Goal: Information Seeking & Learning: Learn about a topic

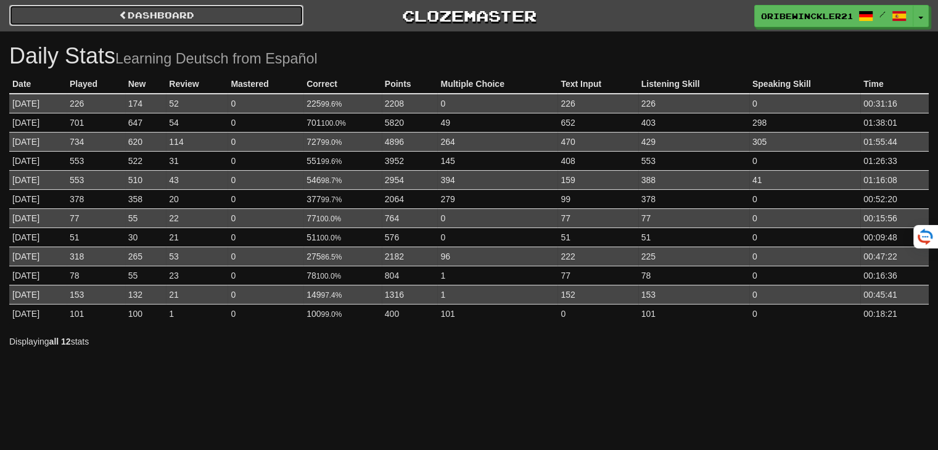
click at [107, 15] on link "Dashboard" at bounding box center [156, 15] width 294 height 21
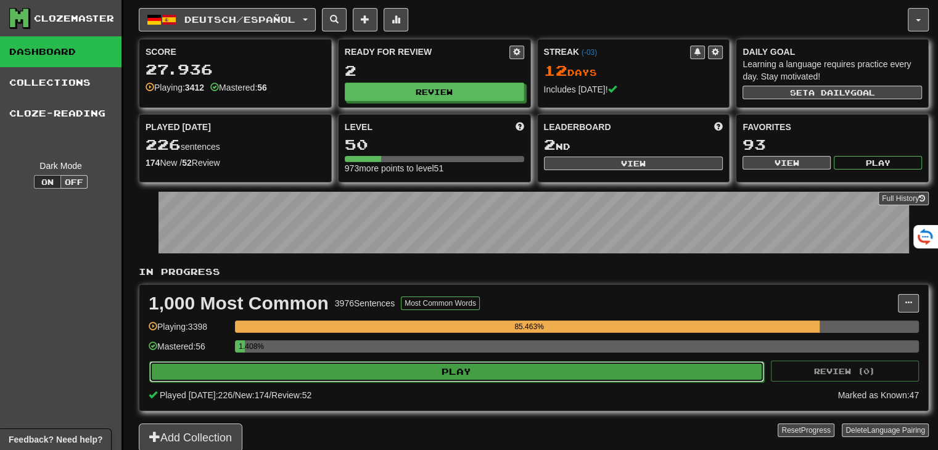
click at [613, 366] on button "Play" at bounding box center [456, 371] width 615 height 21
select select "********"
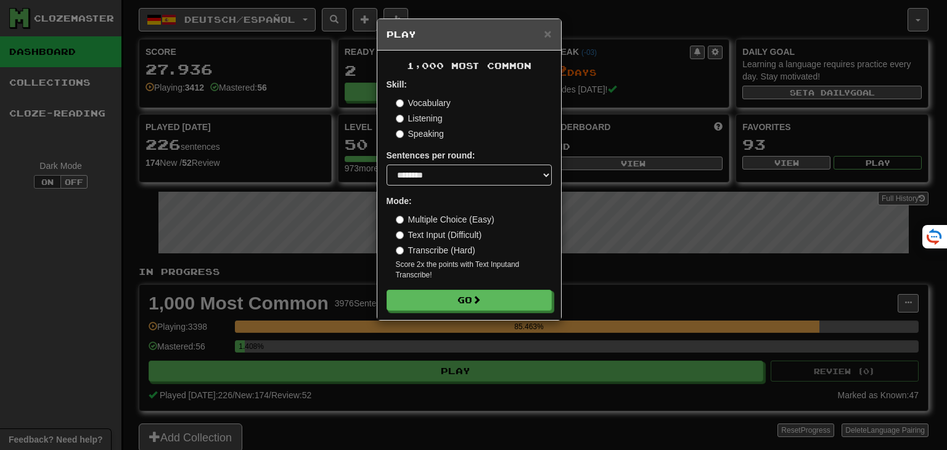
click at [439, 215] on label "Multiple Choice (Easy)" at bounding box center [445, 219] width 99 height 12
click at [469, 302] on button "Go" at bounding box center [469, 301] width 165 height 21
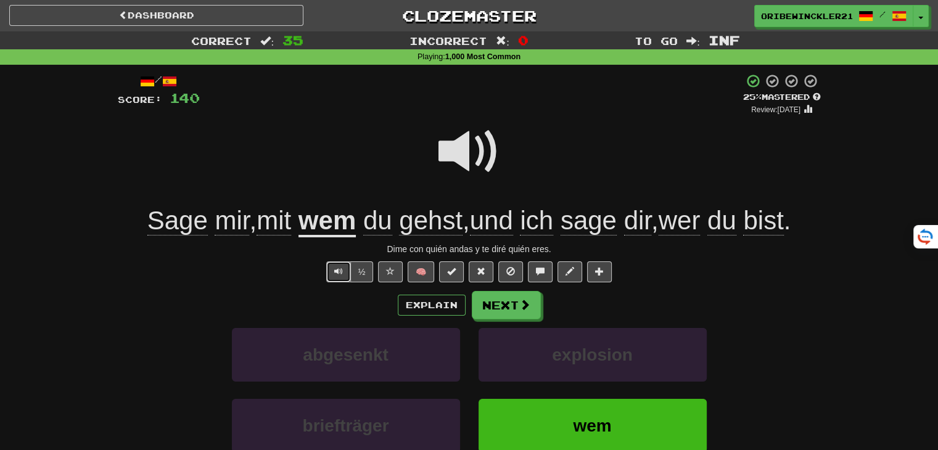
click at [332, 276] on button "Text-to-speech controls" at bounding box center [338, 272] width 25 height 21
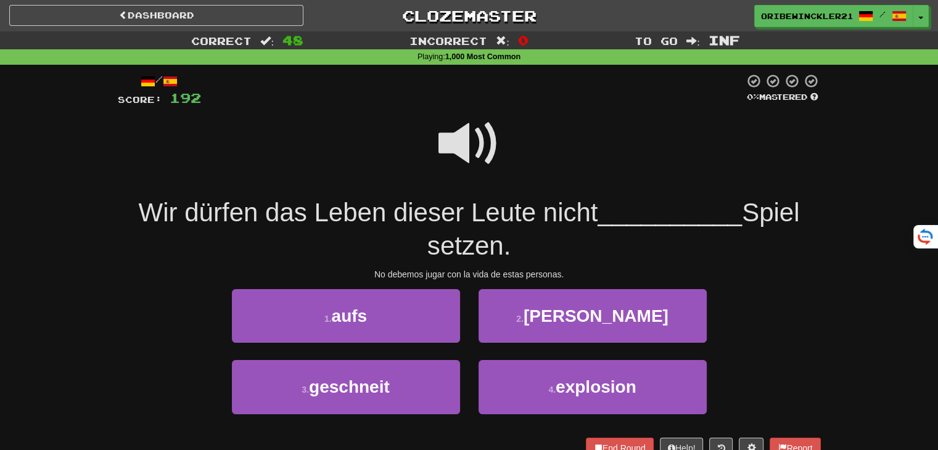
click at [464, 141] on span at bounding box center [470, 144] width 62 height 62
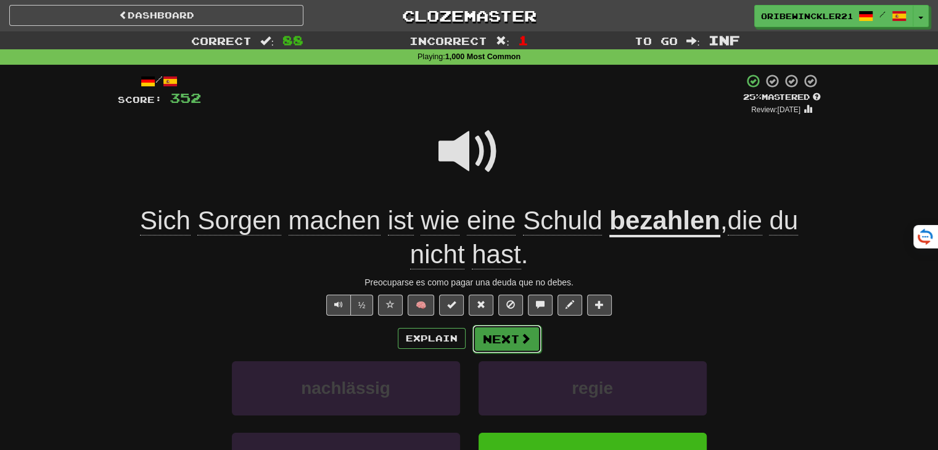
click at [507, 344] on button "Next" at bounding box center [506, 339] width 69 height 28
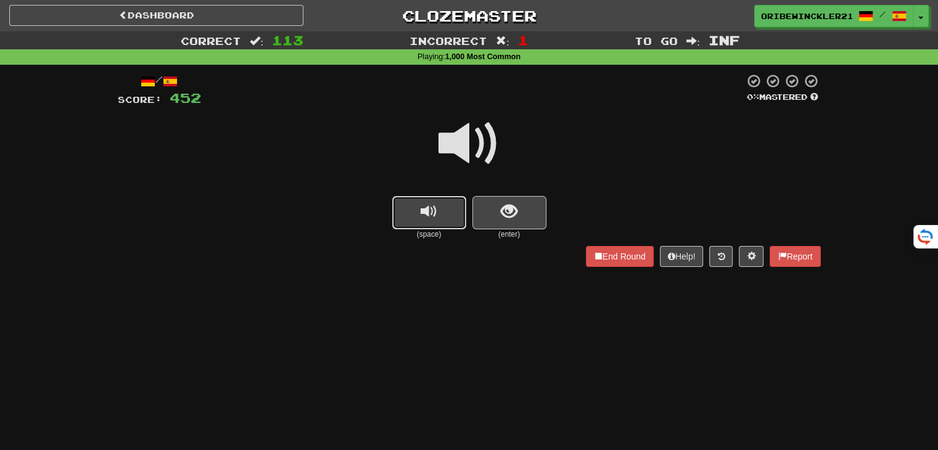
click at [447, 214] on button "replay audio" at bounding box center [429, 212] width 74 height 33
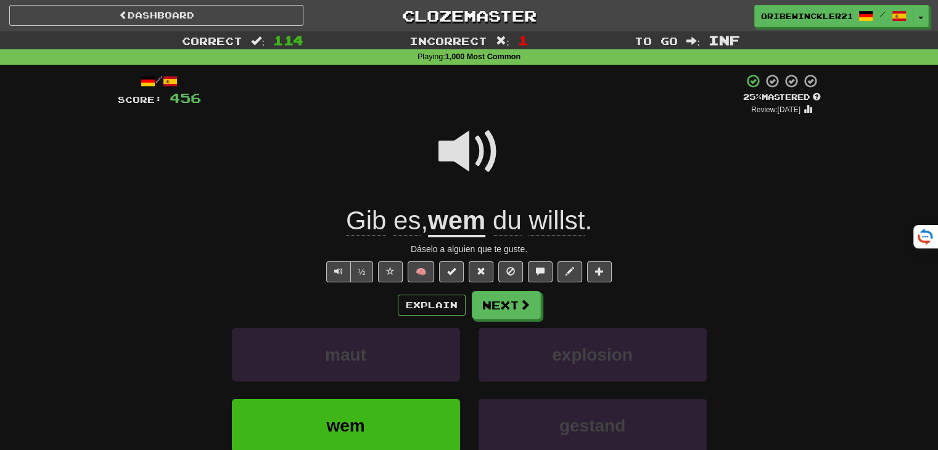
click at [482, 154] on span at bounding box center [470, 152] width 62 height 62
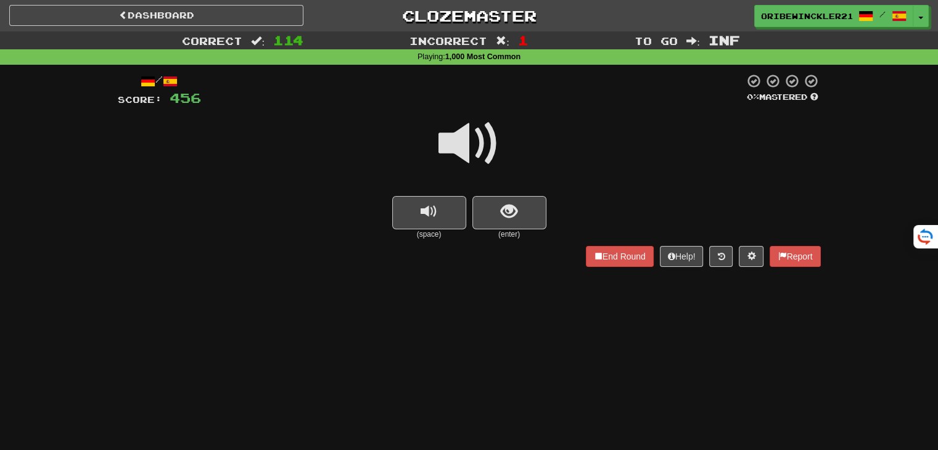
click at [466, 138] on span at bounding box center [470, 144] width 62 height 62
click at [920, 134] on div "Correct : 118 Incorrect : 1 To go : Inf Playing : 1,000 Most Common / Score: 47…" at bounding box center [469, 157] width 938 height 253
click at [432, 151] on div at bounding box center [469, 152] width 703 height 88
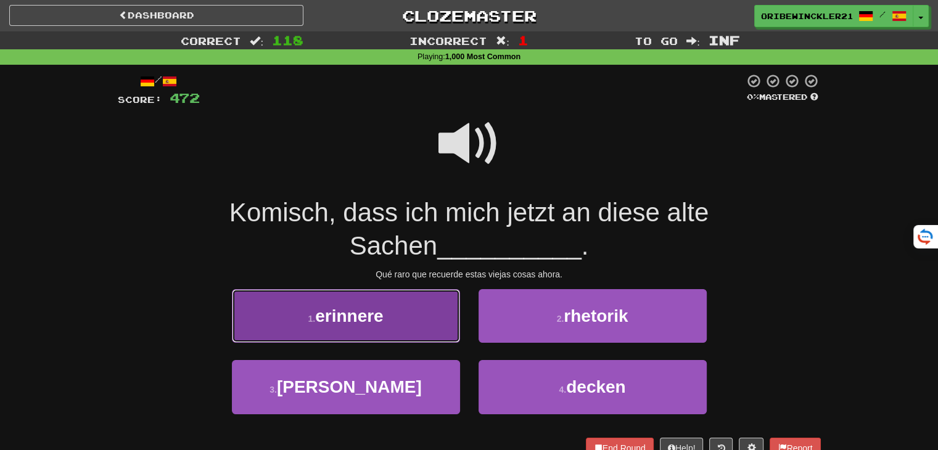
click at [357, 310] on span "erinnere" at bounding box center [349, 316] width 68 height 19
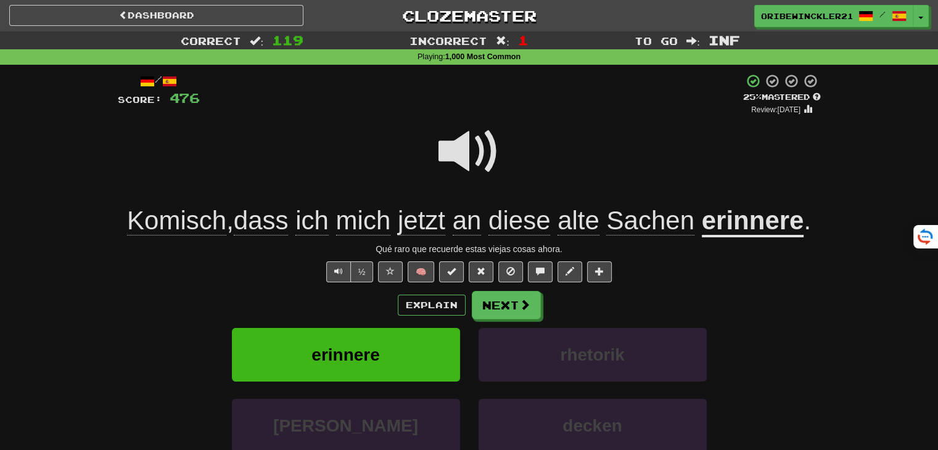
click at [490, 148] on span at bounding box center [470, 152] width 62 height 62
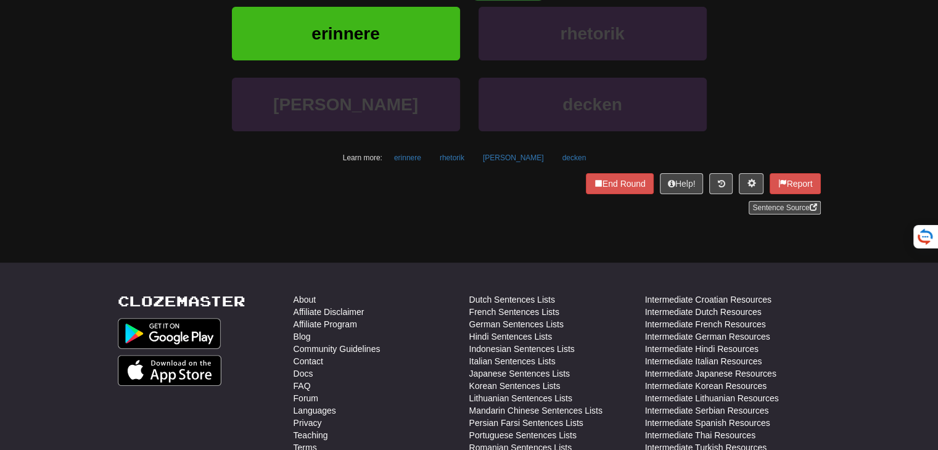
scroll to position [320, 0]
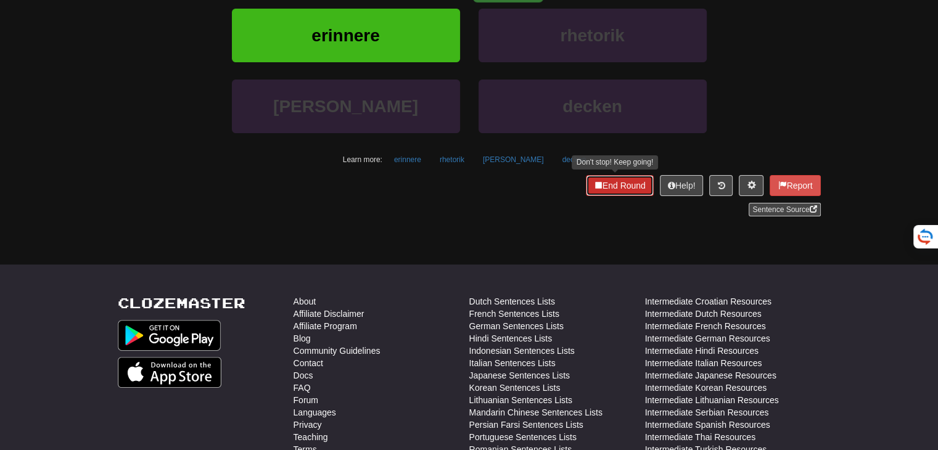
click at [634, 191] on button "End Round" at bounding box center [620, 185] width 68 height 21
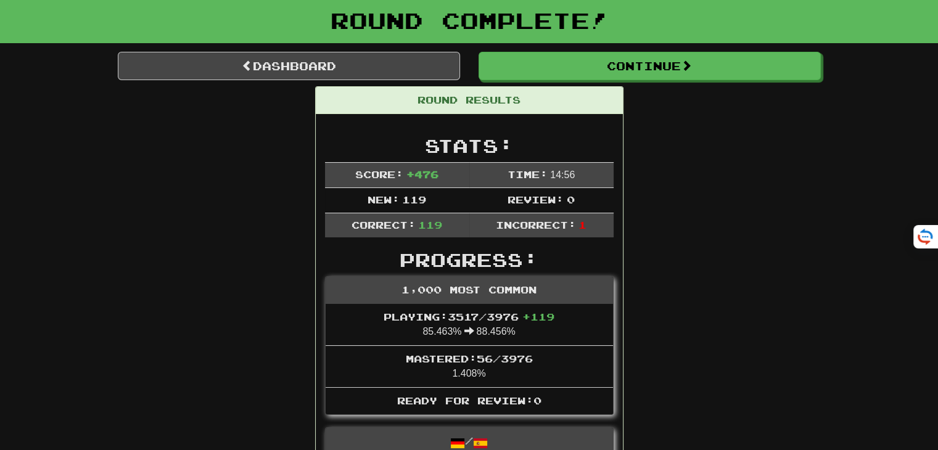
scroll to position [0, 0]
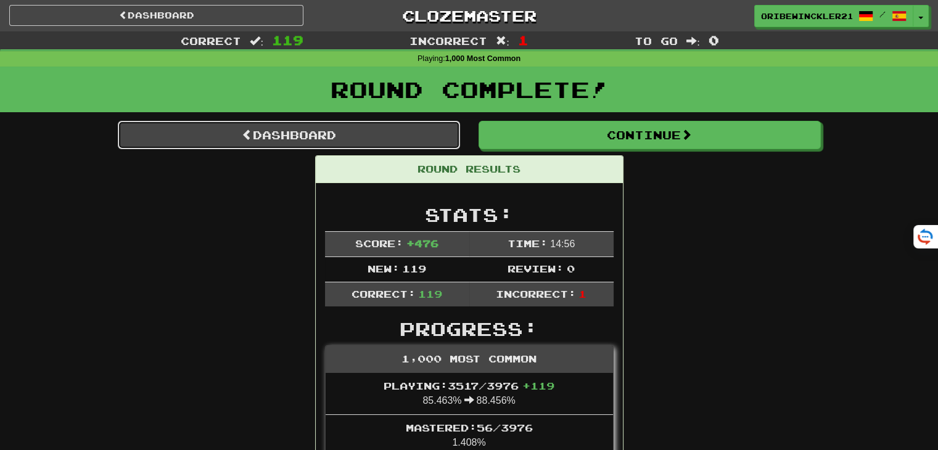
click at [282, 128] on link "Dashboard" at bounding box center [289, 135] width 342 height 28
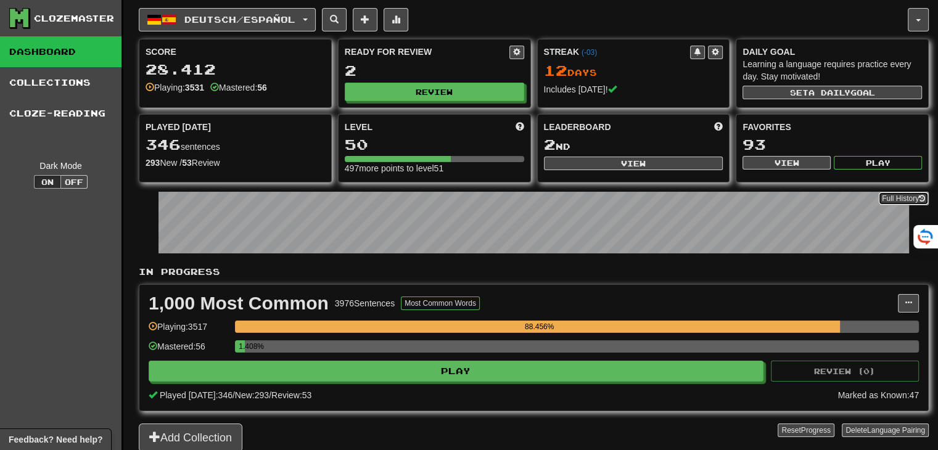
click at [885, 198] on link "Full History" at bounding box center [903, 199] width 51 height 14
